Goal: Go to known website: Access a specific website the user already knows

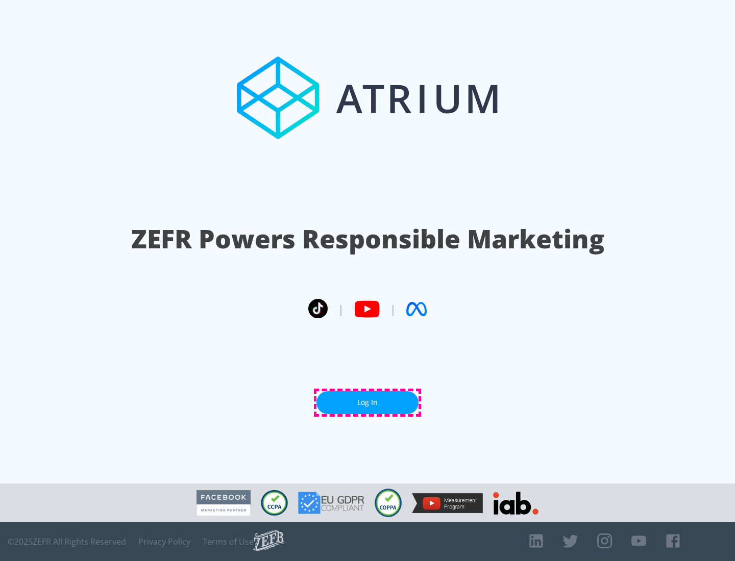
click at [367, 403] on link "Log In" at bounding box center [367, 402] width 102 height 23
